Goal: Check status: Check status

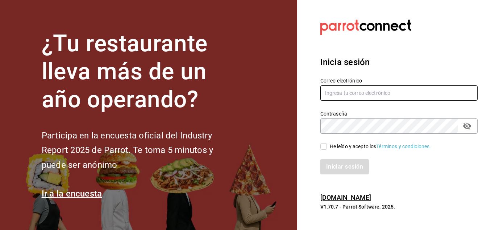
type input "mochomos.arcos@grupocosteno.com"
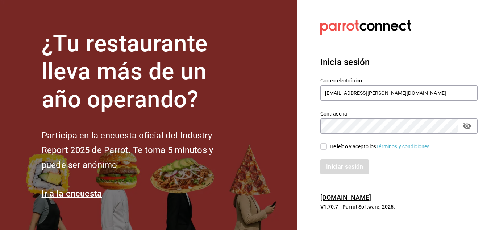
click at [324, 145] on input "He leído y acepto los Términos y condiciones." at bounding box center [324, 146] width 7 height 7
checkbox input "true"
click at [330, 163] on button "Iniciar sesión" at bounding box center [345, 166] width 49 height 15
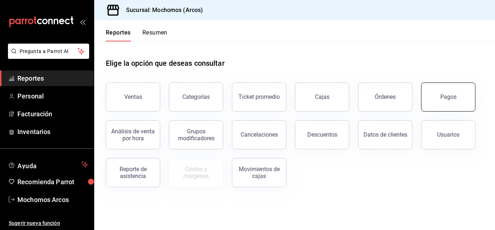
click at [447, 97] on div "Pagos" at bounding box center [449, 96] width 16 height 7
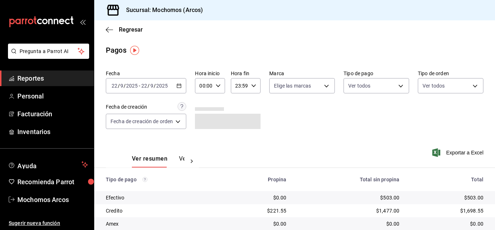
click at [179, 87] on \(Stroke\) "button" at bounding box center [179, 86] width 4 height 4
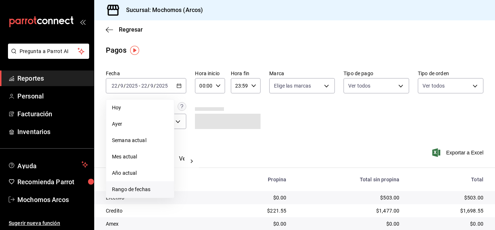
click at [144, 192] on span "Rango de fechas" at bounding box center [140, 189] width 56 height 8
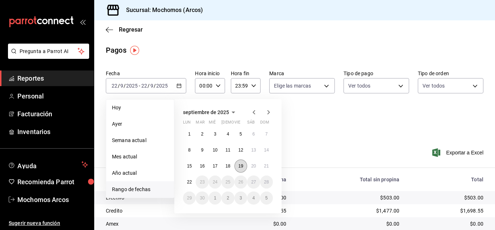
click at [241, 164] on abbr "19" at bounding box center [241, 165] width 5 height 5
click at [252, 165] on abbr "20" at bounding box center [253, 165] width 5 height 5
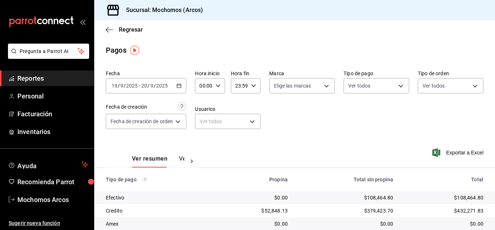
click at [181, 86] on icon "button" at bounding box center [179, 85] width 5 height 5
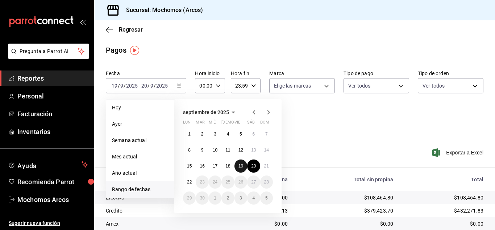
click at [244, 166] on button "19" at bounding box center [241, 165] width 13 height 13
click button "19" at bounding box center [241, 165] width 13 height 13
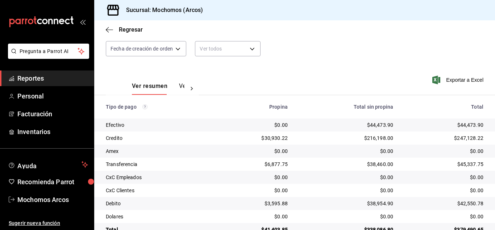
scroll to position [91, 0]
